Goal: Check status

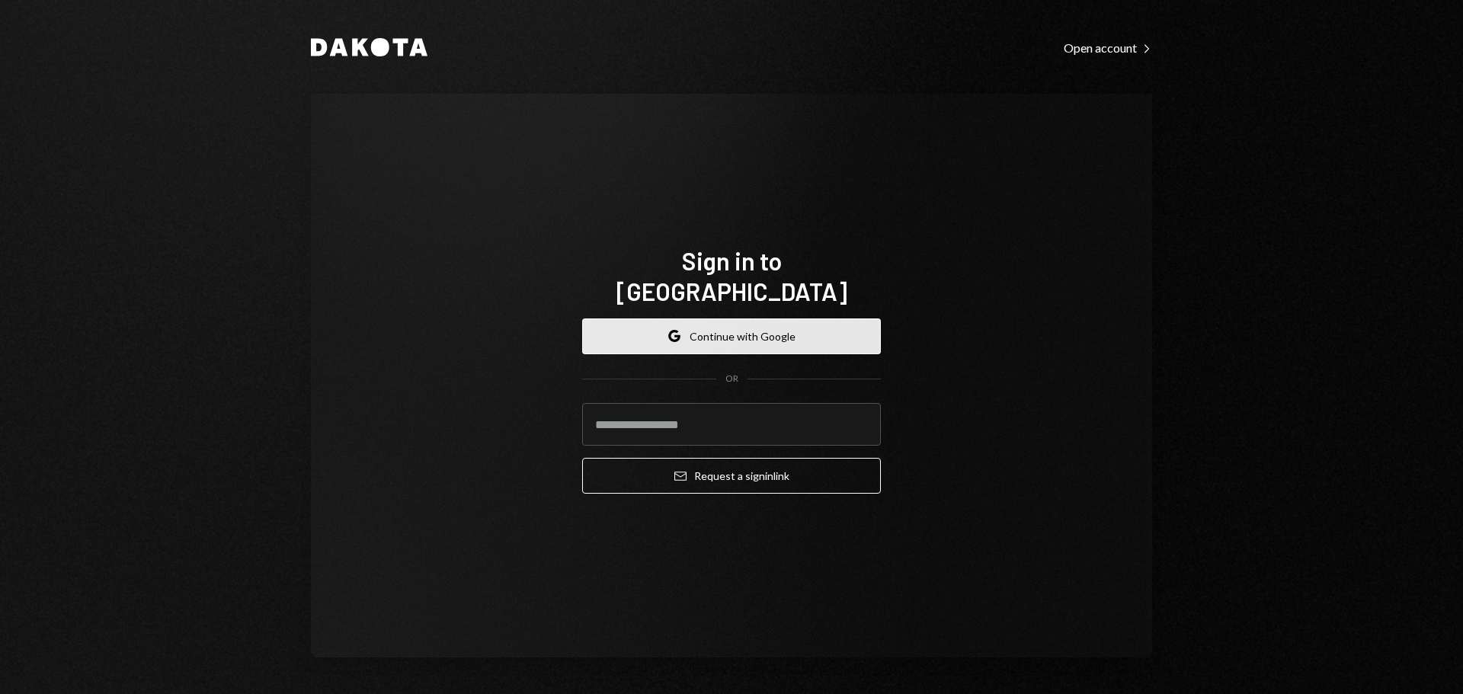
click at [751, 325] on button "Google Continue with Google" at bounding box center [731, 337] width 299 height 36
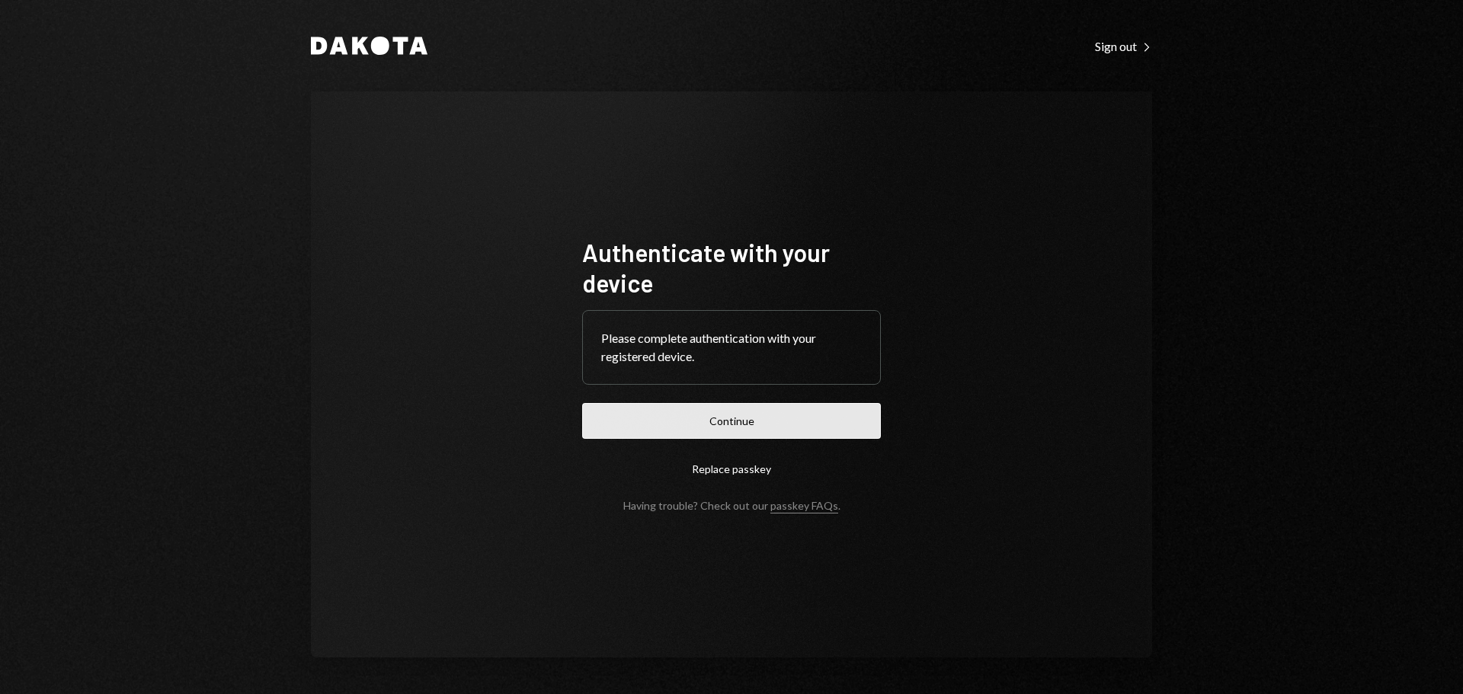
click at [722, 415] on button "Continue" at bounding box center [731, 421] width 299 height 36
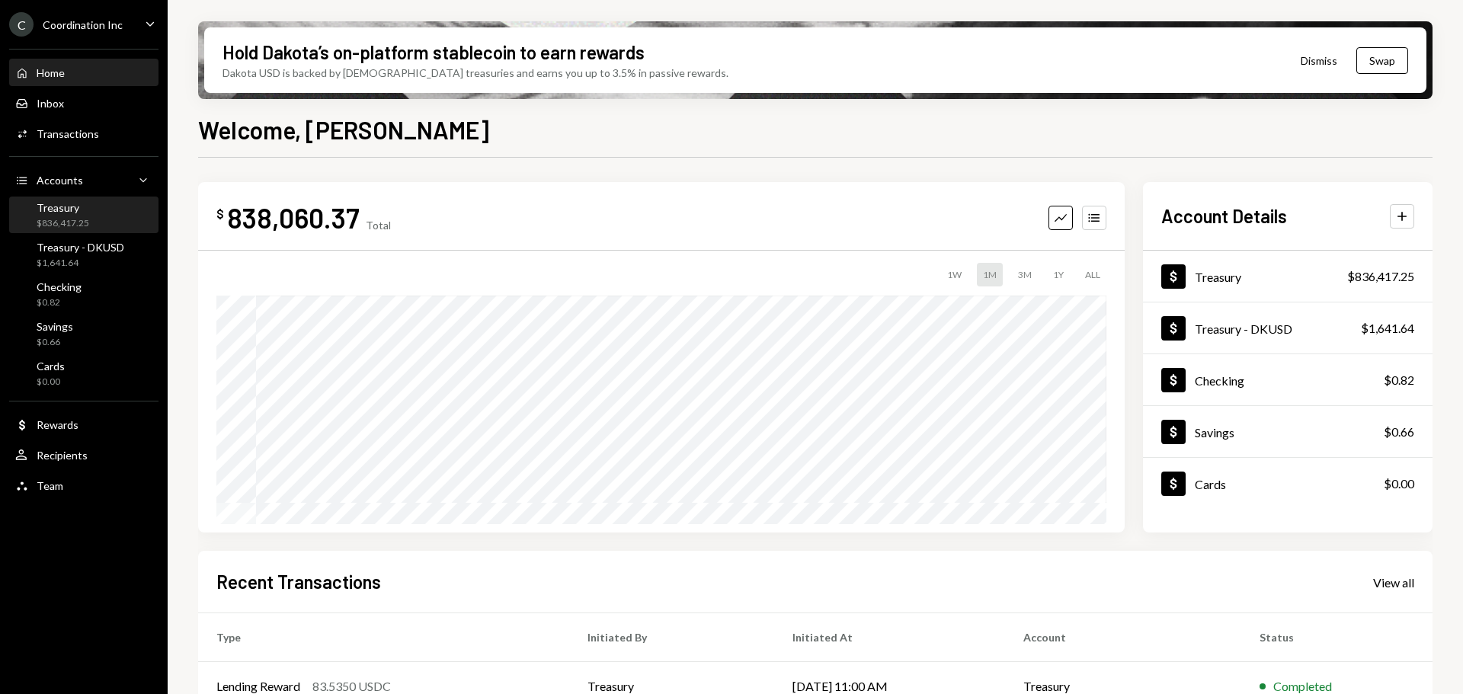
click at [91, 211] on div "Treasury $836,417.25" at bounding box center [83, 215] width 137 height 29
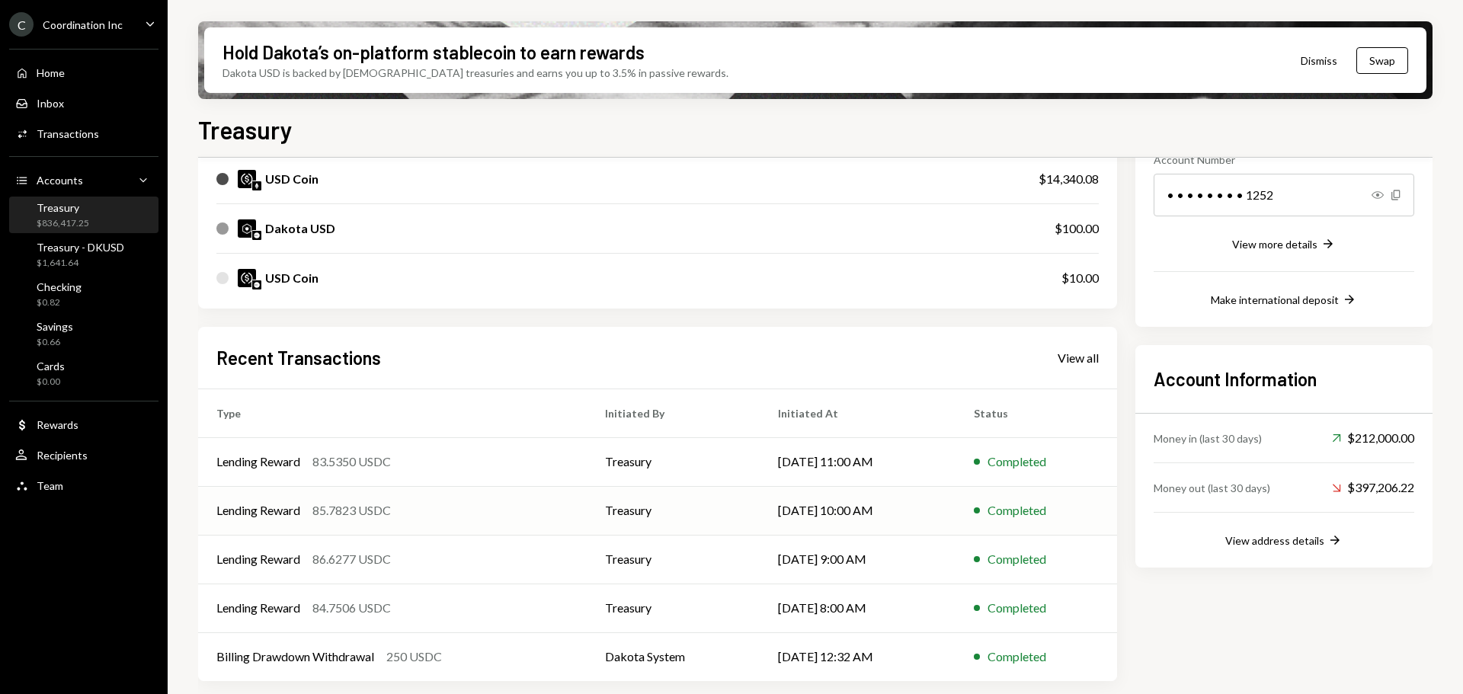
scroll to position [248, 0]
click at [1069, 370] on div "Recent Transactions View all Type Initiated By Initiated At Status Lending Rewa…" at bounding box center [657, 504] width 919 height 355
click at [1075, 358] on div "View all" at bounding box center [1078, 358] width 41 height 15
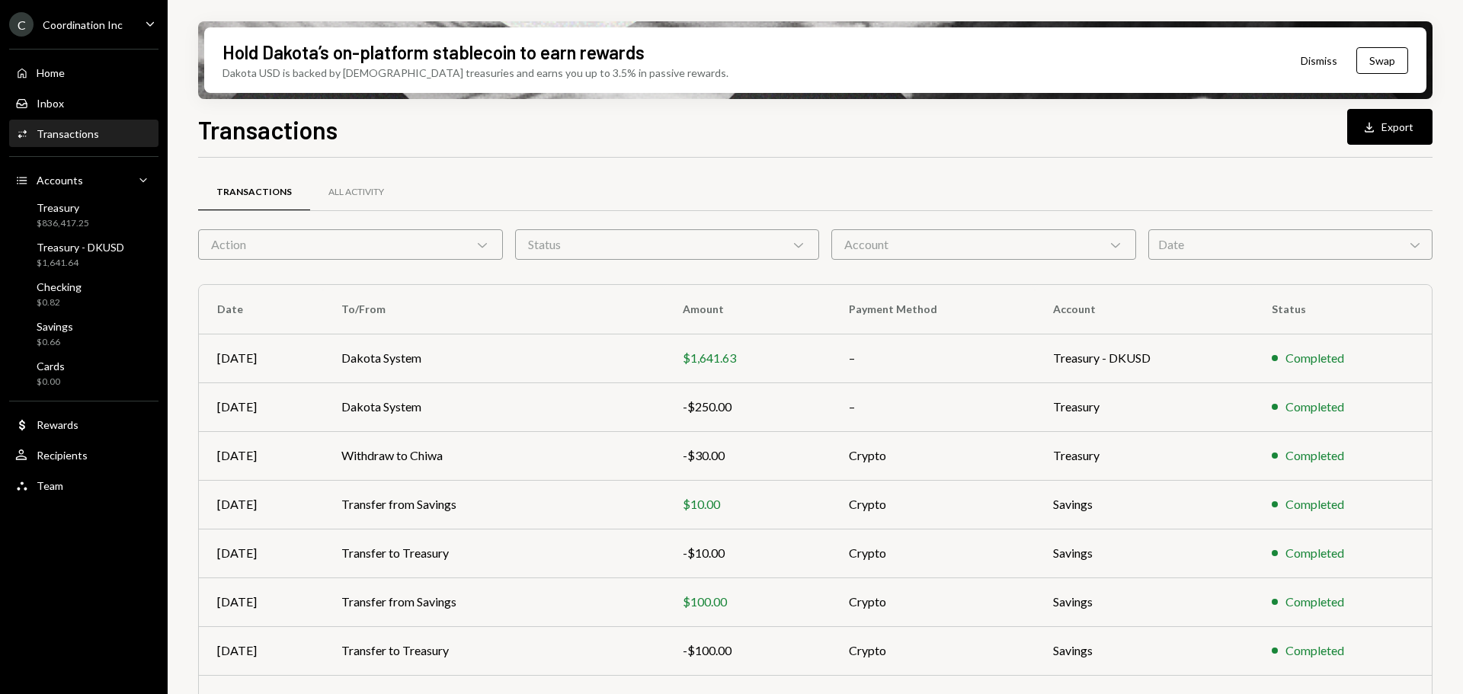
click at [336, 247] on div "Action Chevron Down" at bounding box center [350, 244] width 305 height 30
click at [979, 243] on div "Account Chevron Down" at bounding box center [984, 244] width 305 height 30
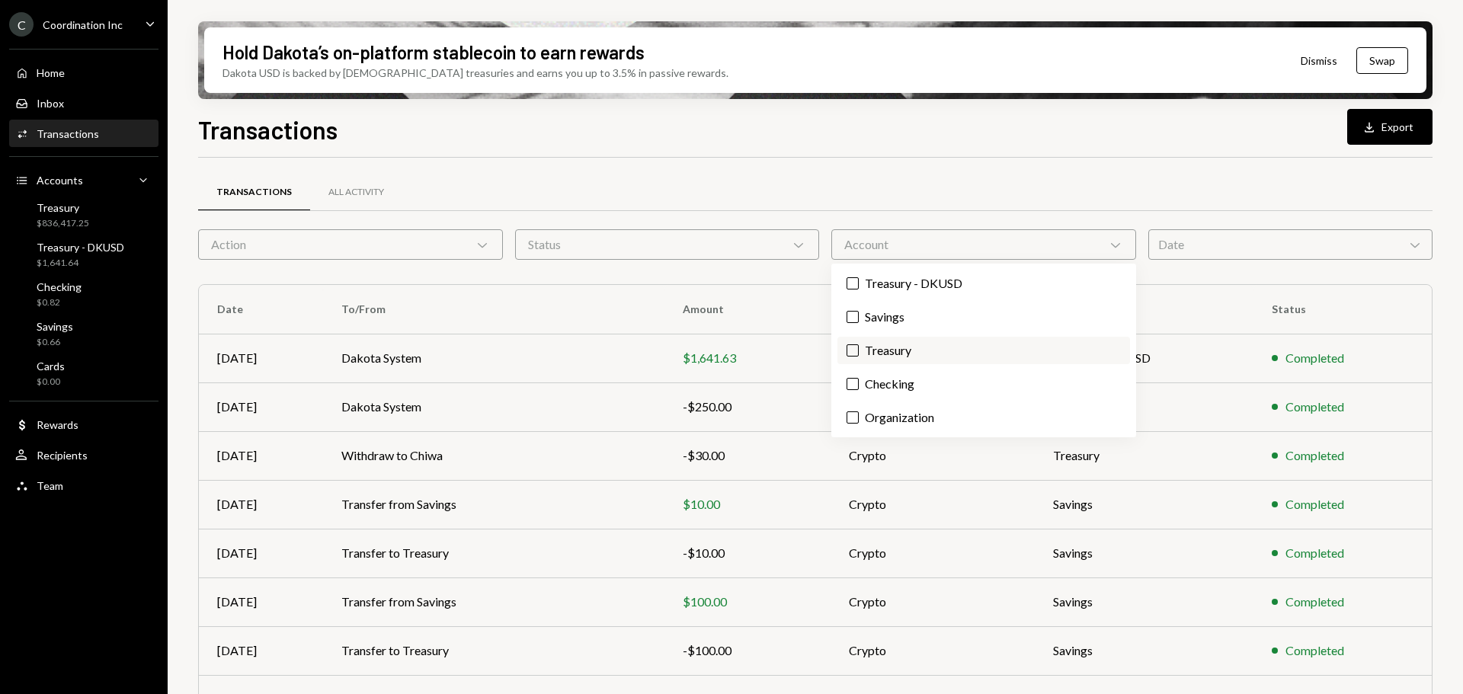
drag, startPoint x: 906, startPoint y: 348, endPoint x: 892, endPoint y: 344, distance: 14.1
click at [906, 348] on label "Treasury" at bounding box center [984, 350] width 293 height 27
click at [859, 348] on button "Treasury" at bounding box center [853, 350] width 12 height 12
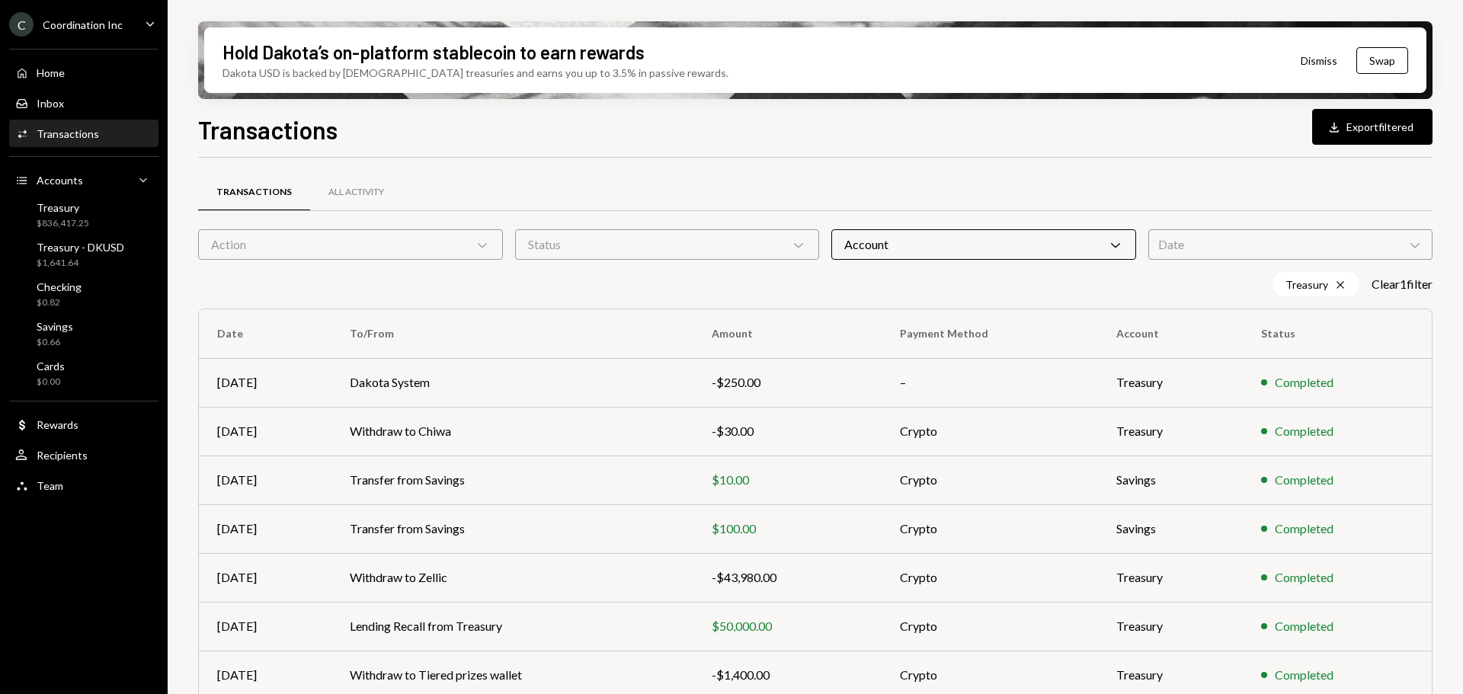
click at [472, 235] on div "Action Chevron Down" at bounding box center [350, 244] width 305 height 30
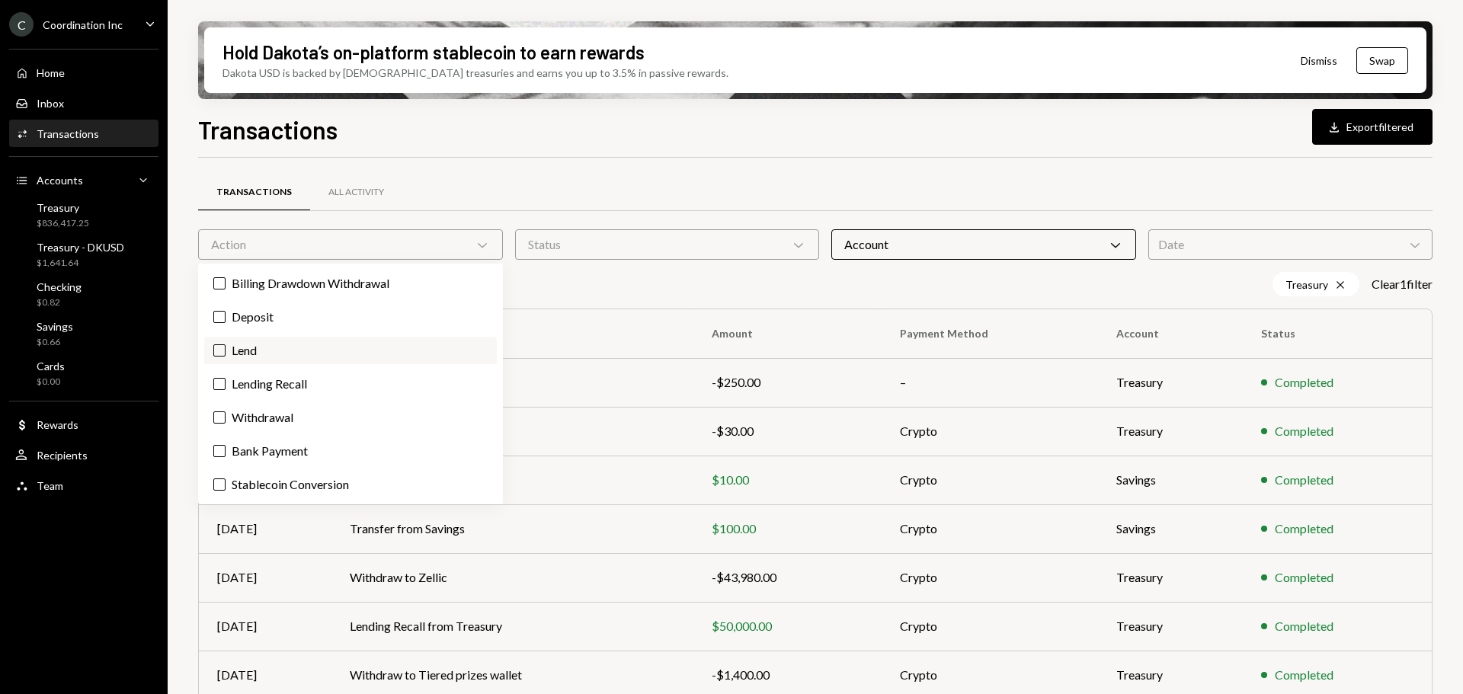
click at [251, 351] on label "Lend" at bounding box center [350, 350] width 293 height 27
click at [226, 351] on button "Lend" at bounding box center [219, 350] width 12 height 12
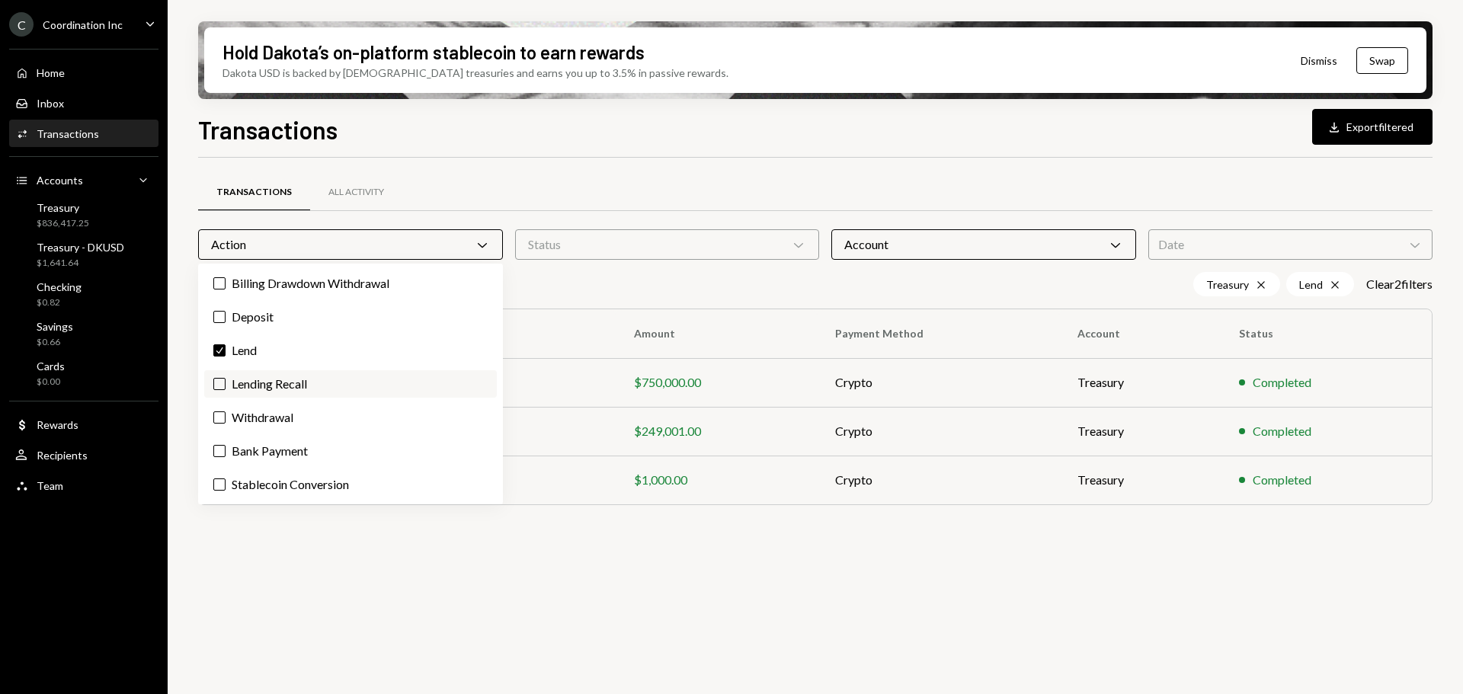
click at [255, 380] on label "Lending Recall" at bounding box center [350, 383] width 293 height 27
click at [226, 380] on button "Lending Recall" at bounding box center [219, 384] width 12 height 12
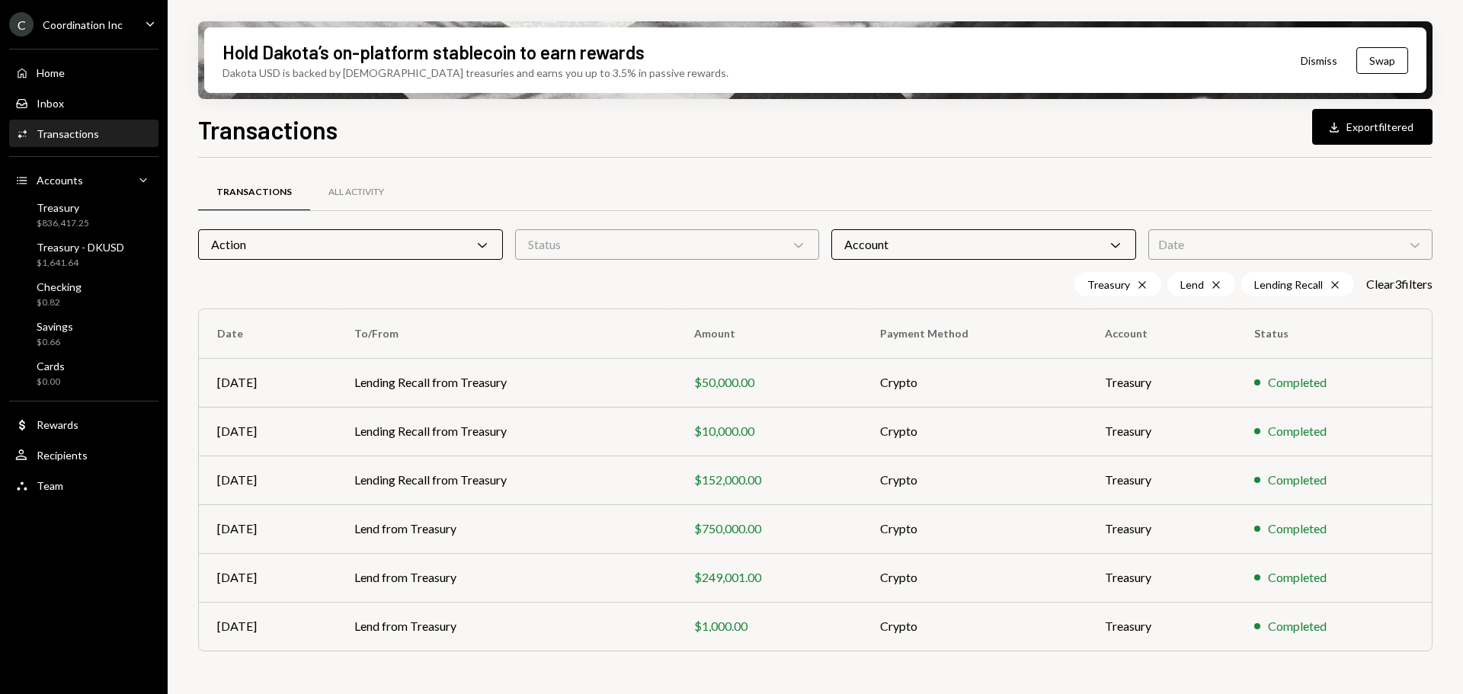
click at [526, 184] on div "Transactions All Activity" at bounding box center [815, 192] width 1235 height 39
click at [457, 245] on div "Action Chevron Down" at bounding box center [350, 244] width 305 height 30
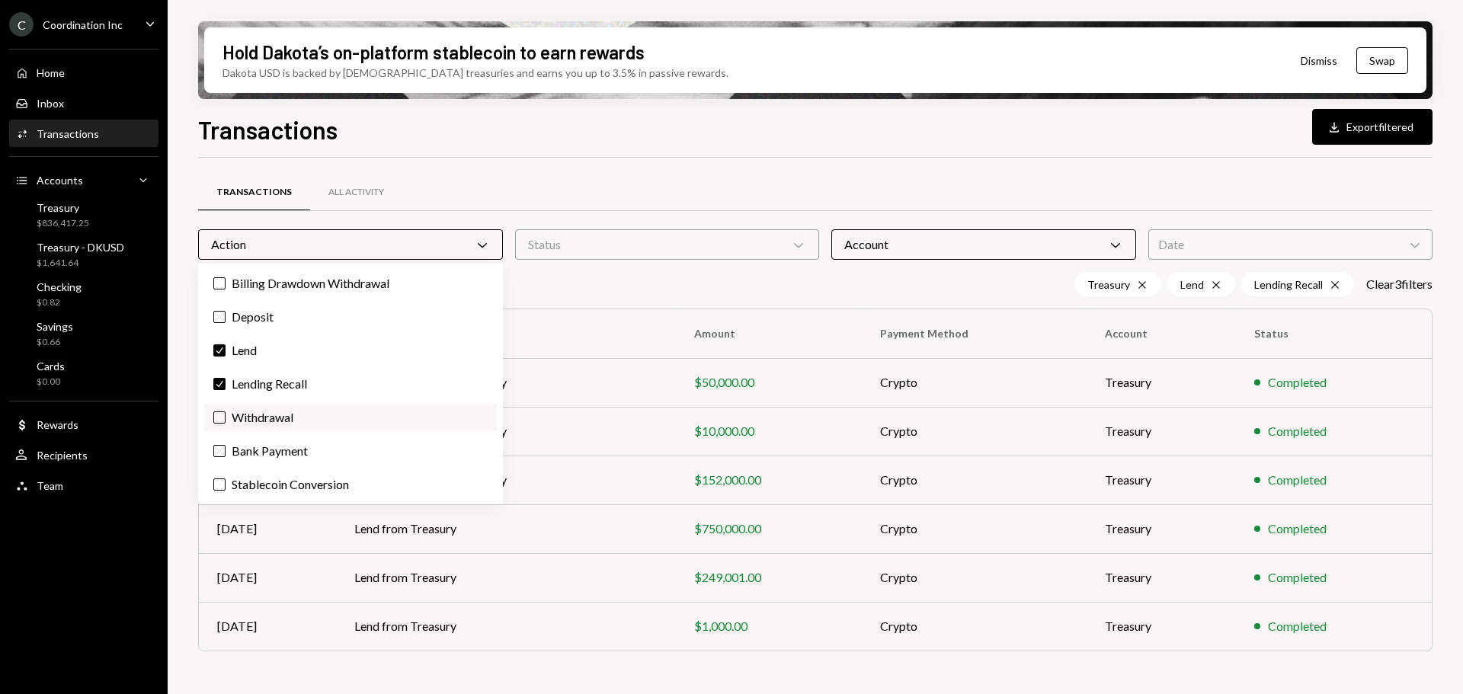
click at [261, 421] on label "Withdrawal" at bounding box center [350, 417] width 293 height 27
click at [226, 421] on button "Withdrawal" at bounding box center [219, 418] width 12 height 12
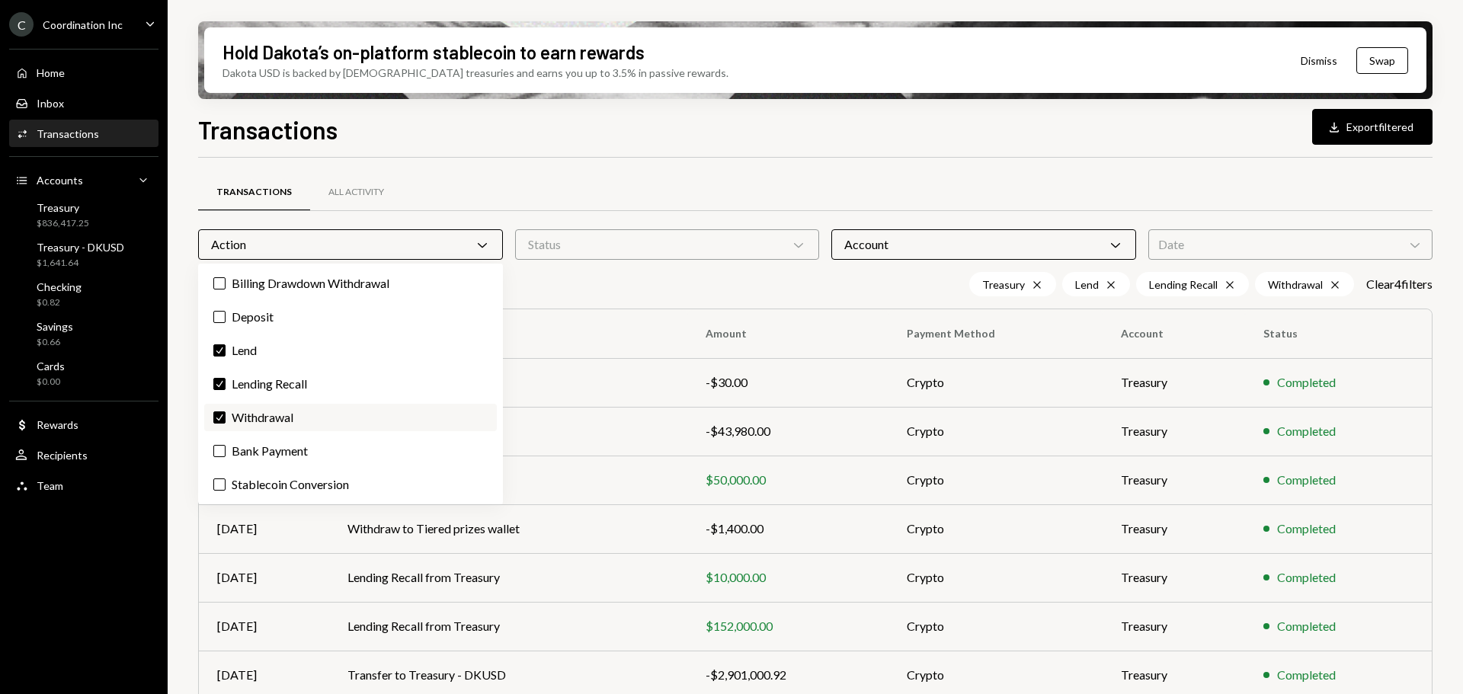
click at [261, 420] on label "Check Withdrawal" at bounding box center [350, 417] width 293 height 27
click at [226, 420] on button "Check" at bounding box center [219, 418] width 12 height 12
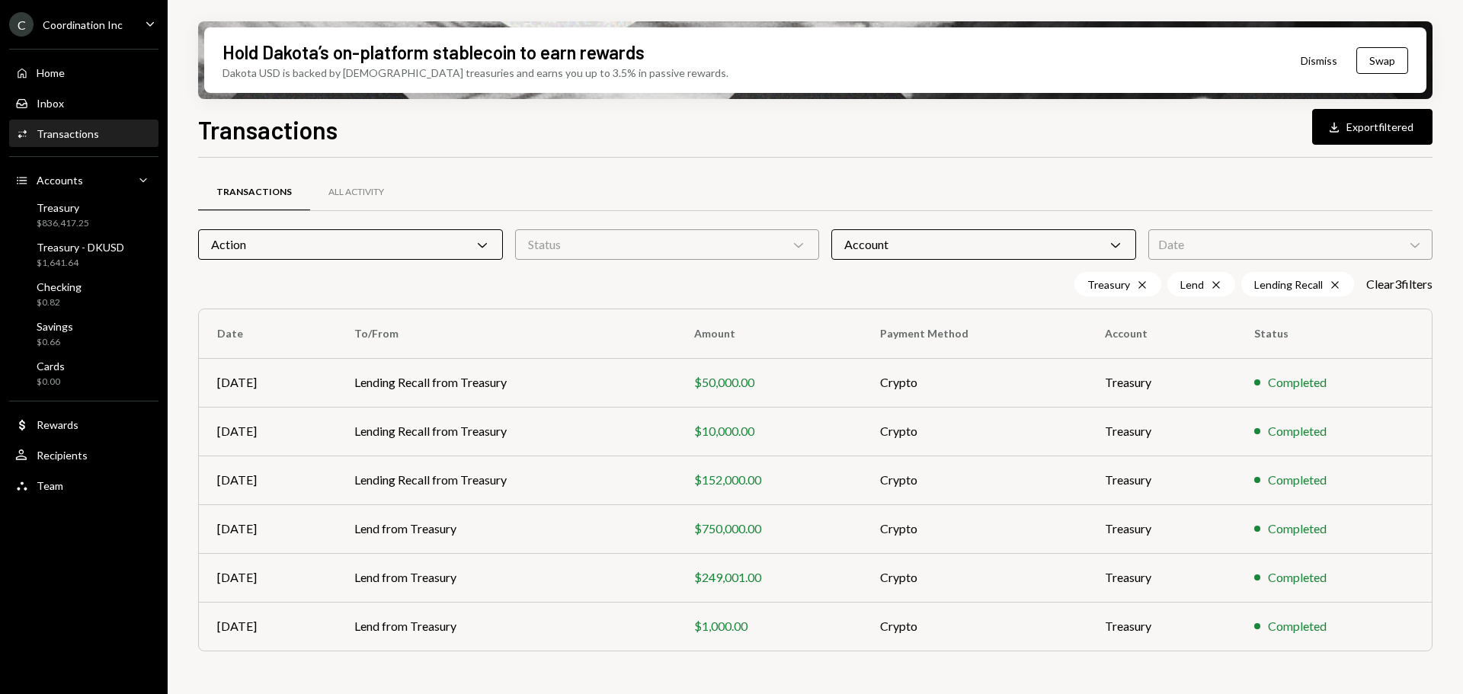
click at [1062, 680] on div "Transactions All Activity Action Chevron Down Status Chevron Down Account Chevr…" at bounding box center [815, 432] width 1235 height 500
click at [426, 530] on td "Lend from Treasury" at bounding box center [506, 529] width 340 height 49
